Goal: Information Seeking & Learning: Learn about a topic

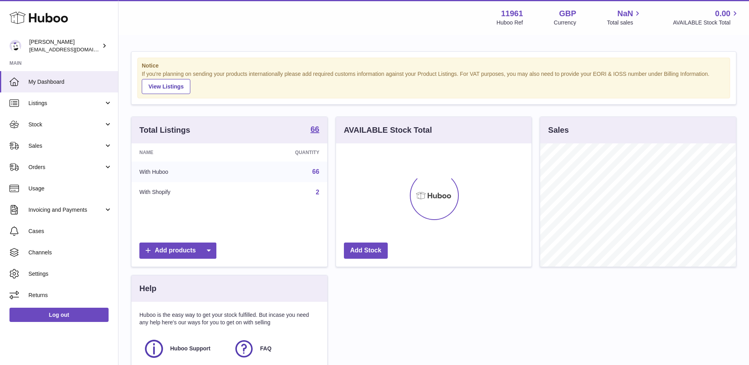
scroll to position [123, 195]
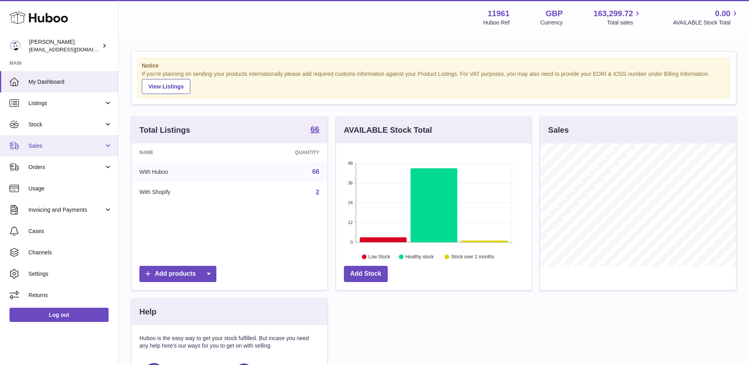
click at [58, 139] on link "Sales" at bounding box center [59, 145] width 118 height 21
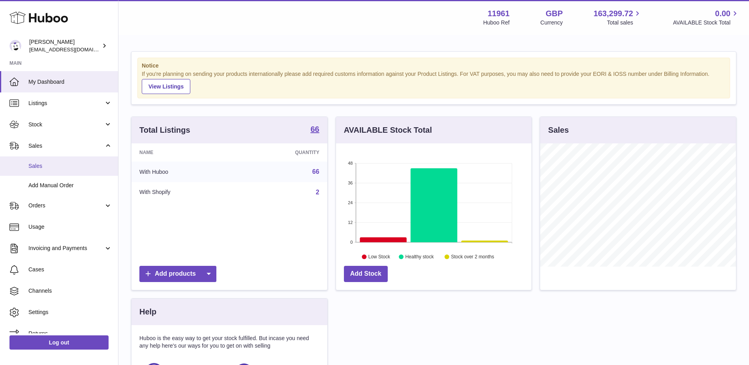
click at [49, 163] on span "Sales" at bounding box center [70, 165] width 84 height 7
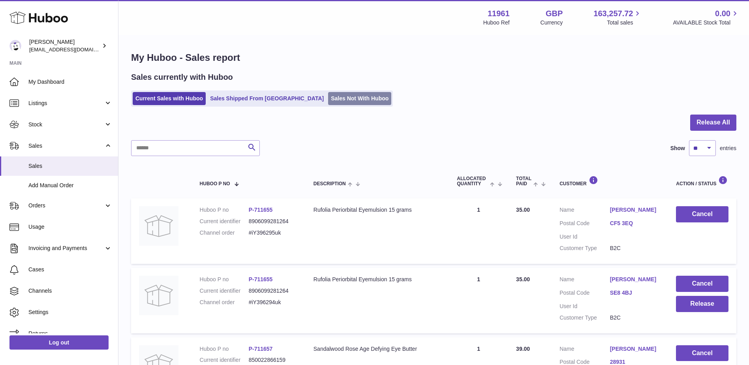
click at [328, 99] on link "Sales Not With Huboo" at bounding box center [359, 98] width 63 height 13
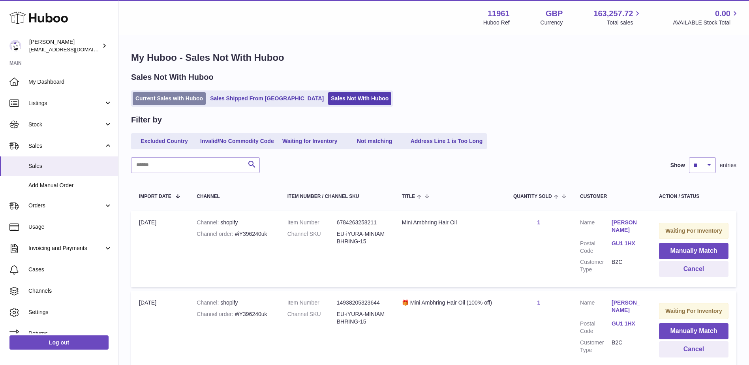
click at [205, 96] on link "Current Sales with Huboo" at bounding box center [169, 98] width 73 height 13
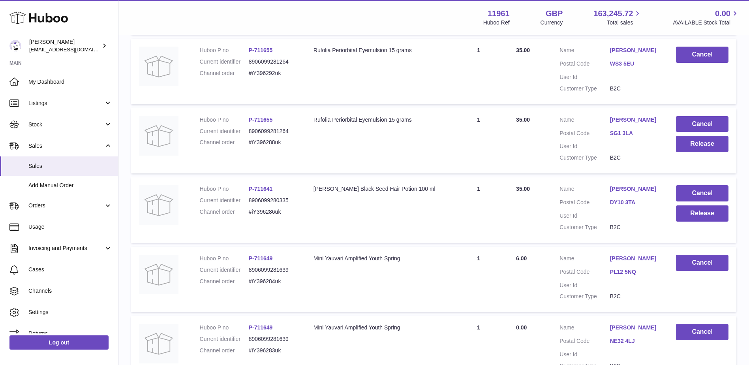
scroll to position [624, 0]
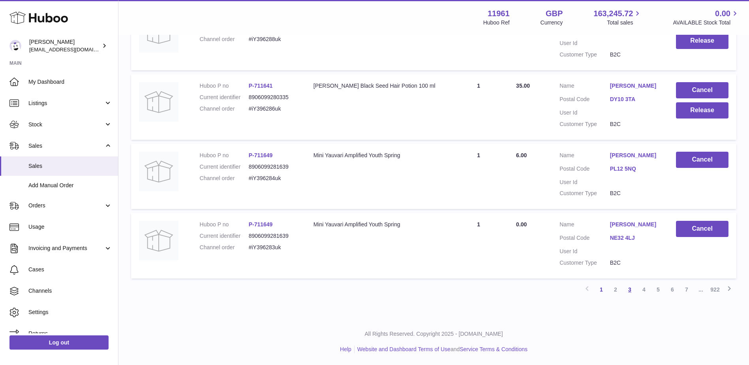
click at [635, 291] on link "3" at bounding box center [629, 289] width 14 height 14
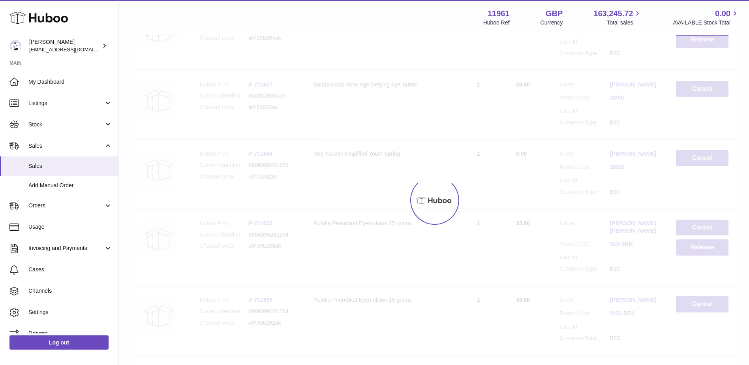
click at [635, 291] on div at bounding box center [433, 200] width 630 height 329
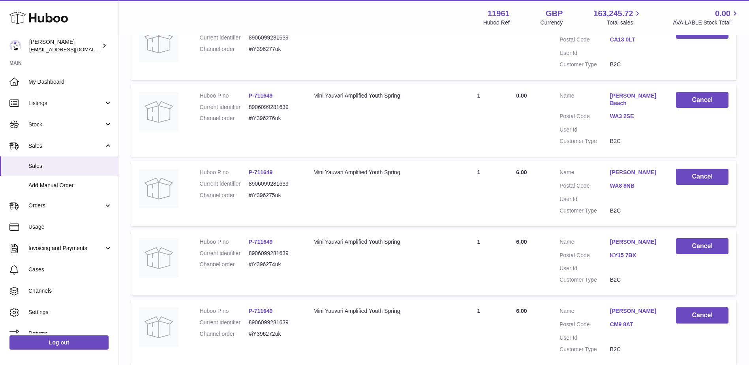
scroll to position [597, 0]
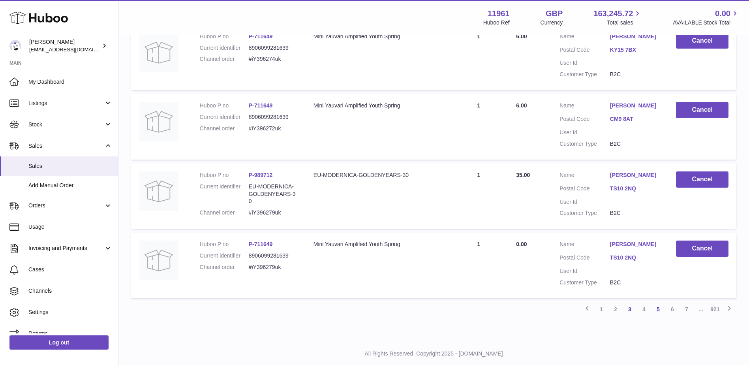
click at [655, 302] on link "5" at bounding box center [658, 309] width 14 height 14
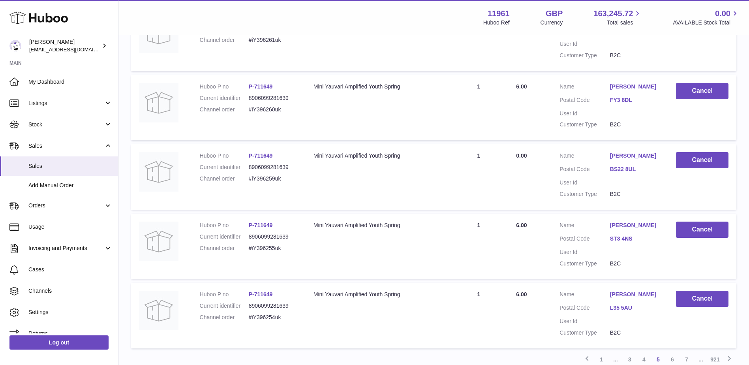
scroll to position [609, 0]
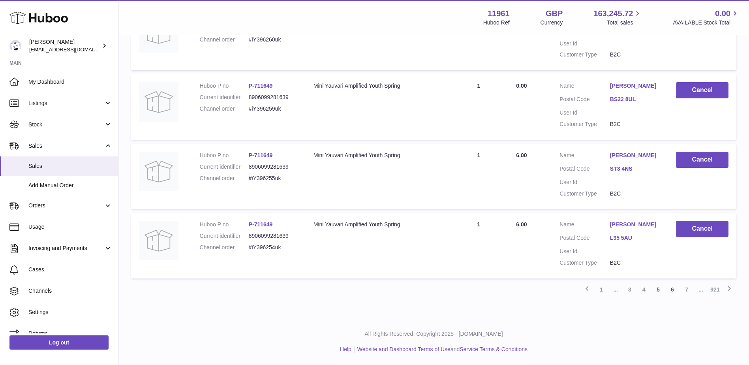
click at [671, 289] on link "6" at bounding box center [672, 289] width 14 height 14
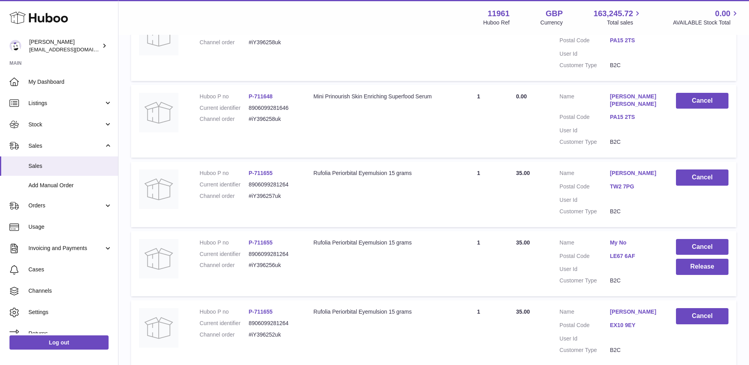
scroll to position [611, 0]
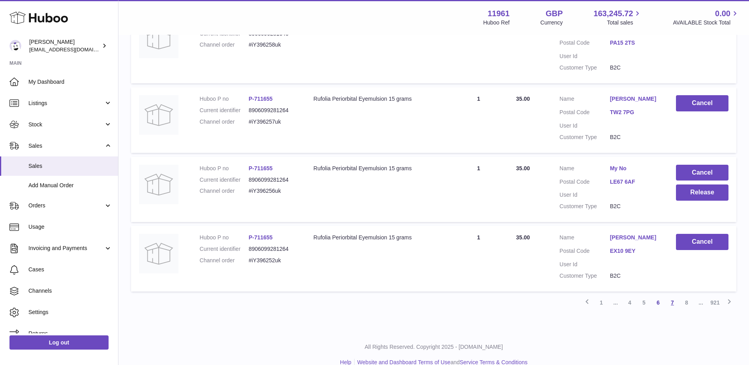
click at [671, 306] on link "7" at bounding box center [672, 302] width 14 height 14
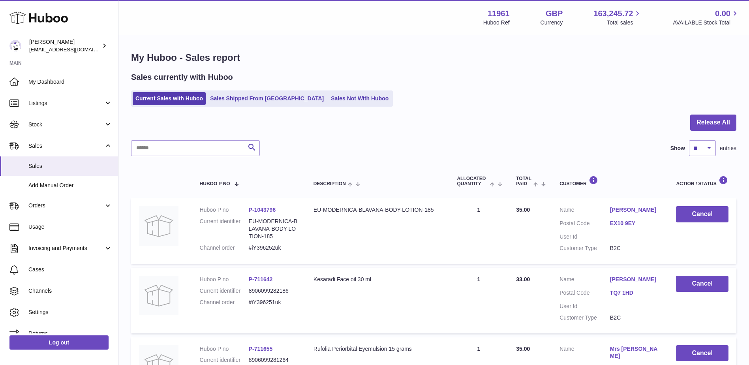
scroll to position [36, 0]
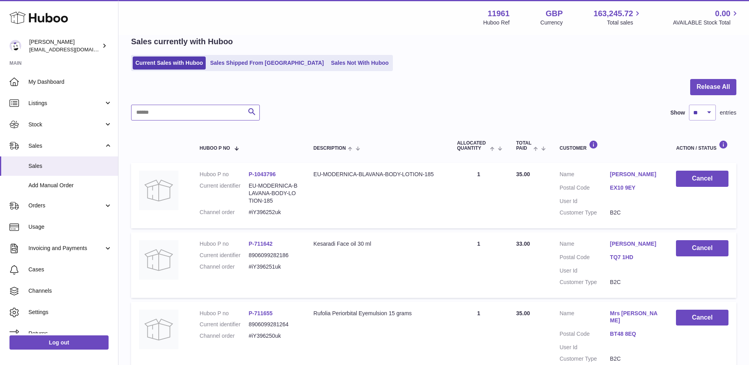
click at [195, 113] on input "text" at bounding box center [195, 113] width 129 height 16
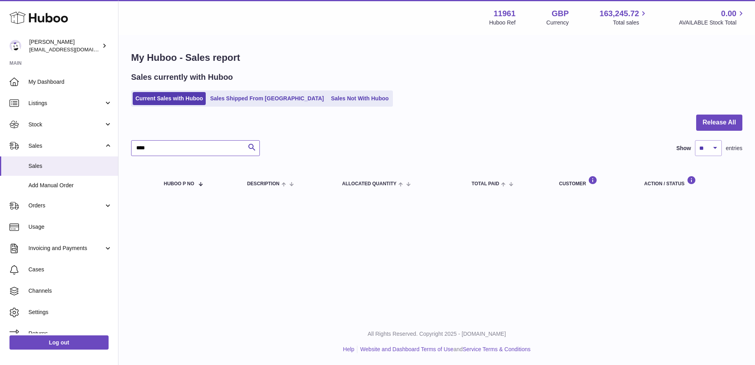
click at [165, 144] on input "****" at bounding box center [195, 148] width 129 height 16
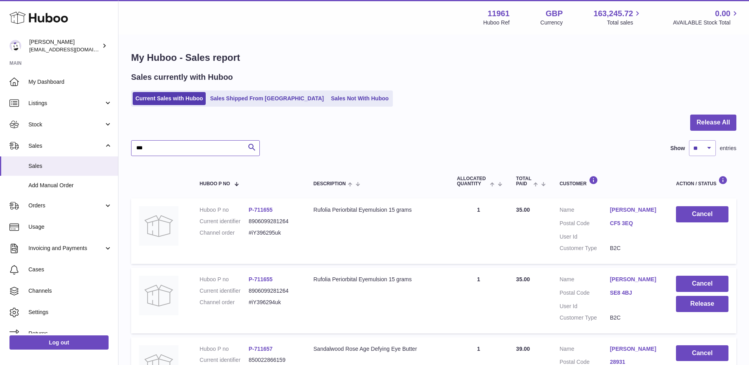
click at [165, 142] on input "***" at bounding box center [195, 148] width 129 height 16
type input "*"
click at [256, 97] on link "Sales Shipped From Huboo" at bounding box center [266, 98] width 119 height 13
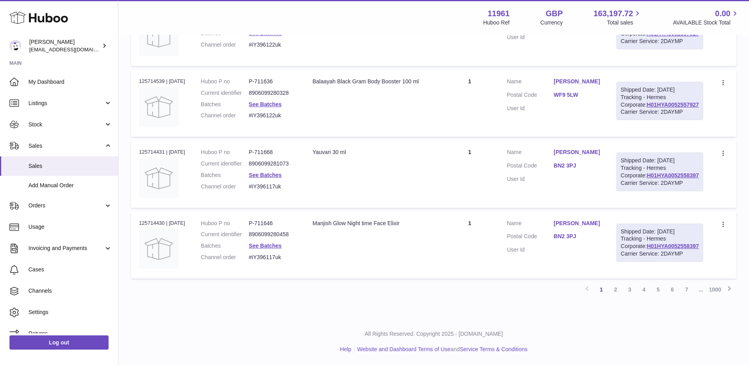
scroll to position [790, 0]
click at [633, 290] on link "3" at bounding box center [629, 289] width 14 height 14
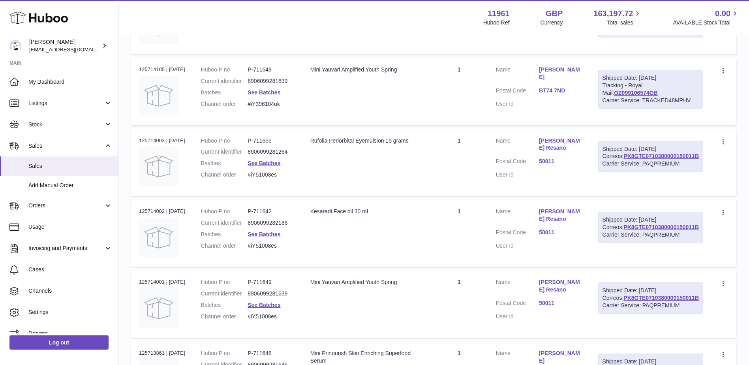
scroll to position [200, 0]
click at [69, 102] on span "Listings" at bounding box center [65, 102] width 75 height 7
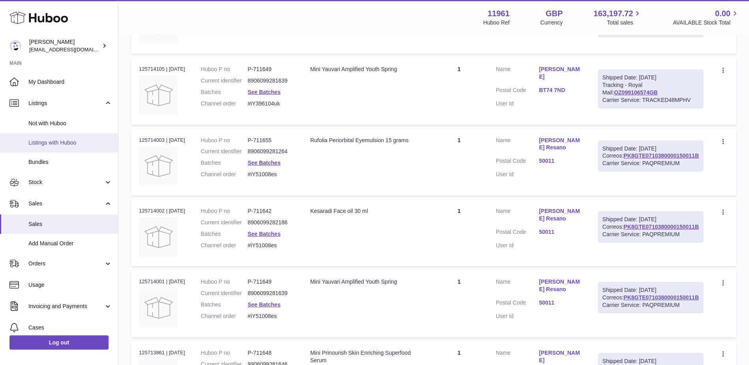
click at [67, 142] on span "Listings with Huboo" at bounding box center [70, 142] width 84 height 7
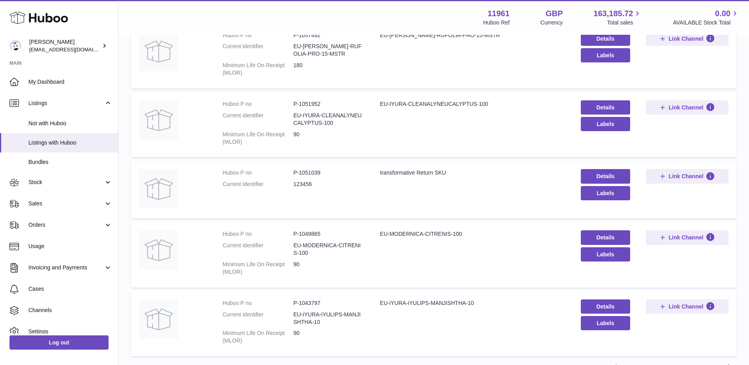
scroll to position [539, 0]
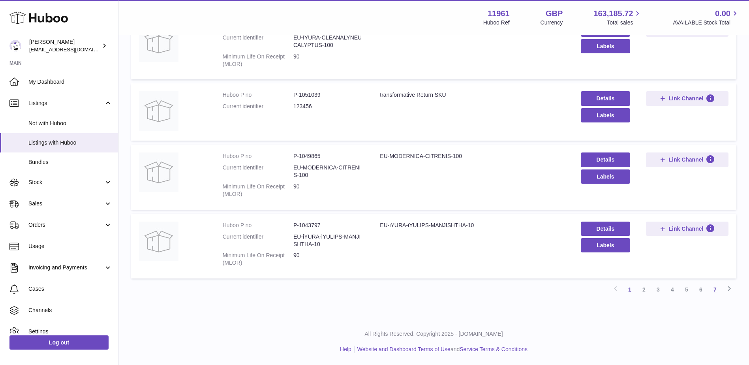
click at [715, 291] on link "7" at bounding box center [715, 289] width 14 height 14
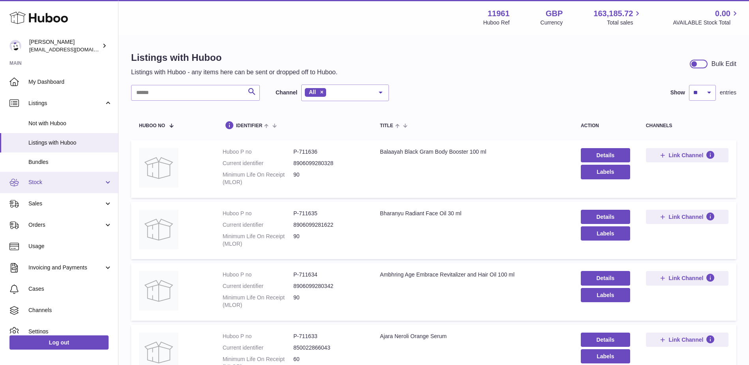
click at [46, 184] on span "Stock" at bounding box center [65, 181] width 75 height 7
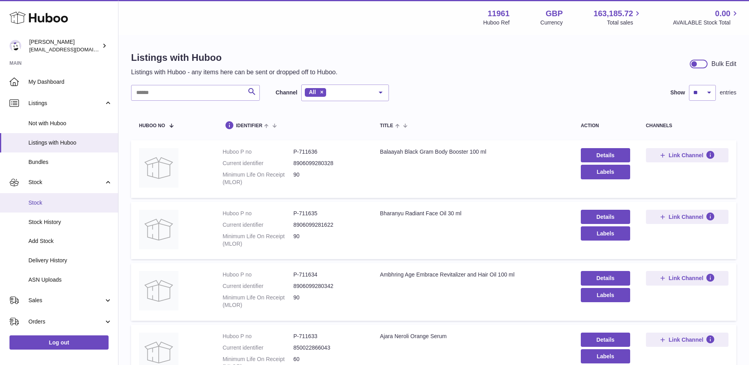
click at [46, 205] on span "Stock" at bounding box center [70, 202] width 84 height 7
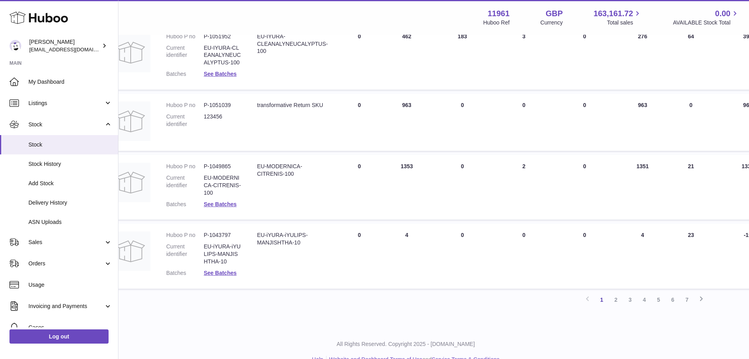
scroll to position [523, 28]
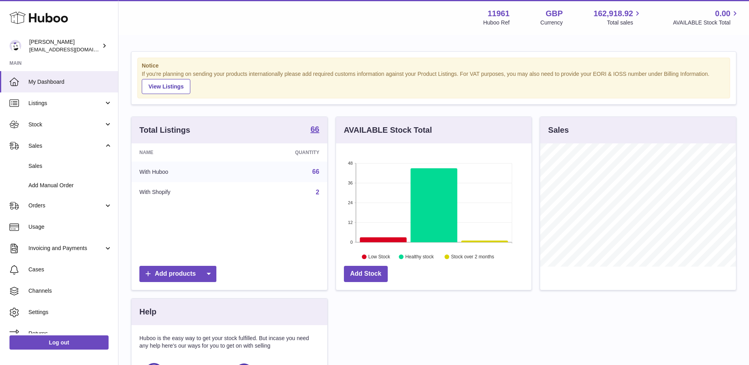
scroll to position [123, 195]
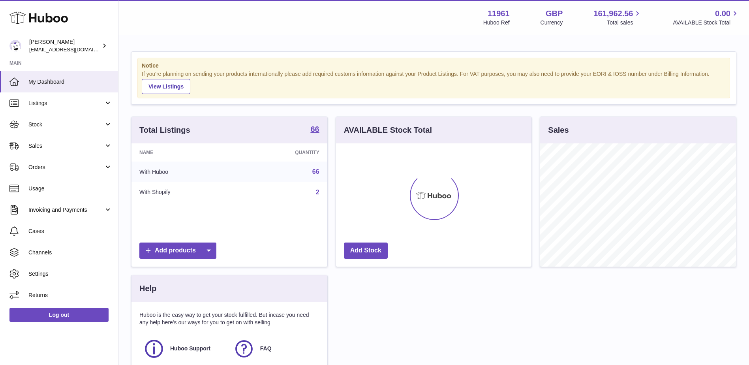
scroll to position [123, 195]
